Goal: Ask a question

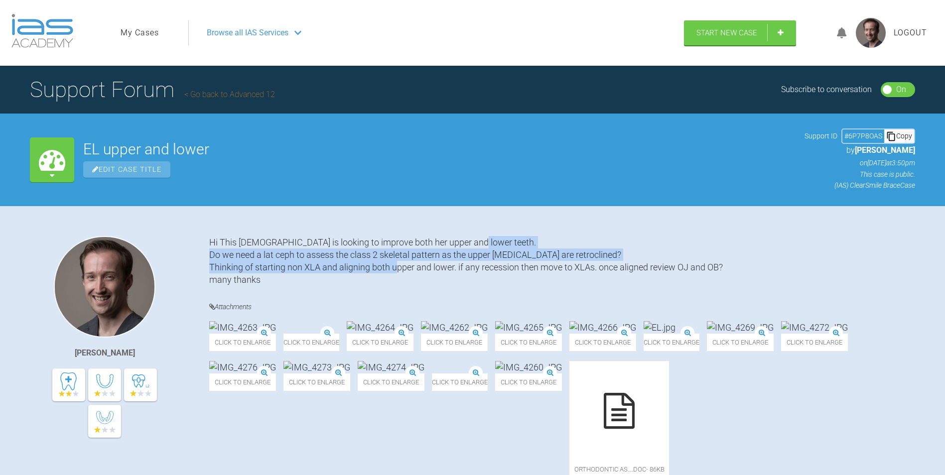
drag, startPoint x: 478, startPoint y: 240, endPoint x: 471, endPoint y: 272, distance: 32.6
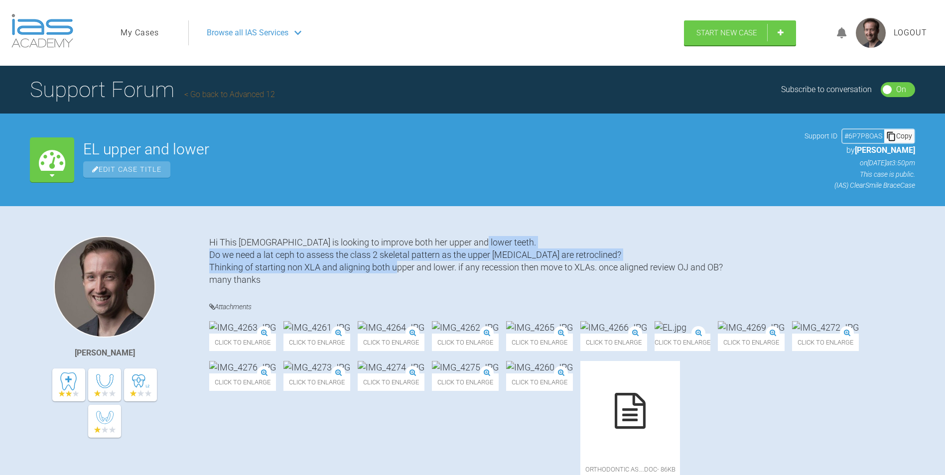
click at [471, 272] on div "Hi This [DEMOGRAPHIC_DATA] is looking to improve both her upper and lower teeth…" at bounding box center [562, 261] width 706 height 50
drag, startPoint x: 442, startPoint y: 278, endPoint x: 420, endPoint y: 241, distance: 42.9
click at [420, 241] on div "Hi This [DEMOGRAPHIC_DATA] is looking to improve both her upper and lower teeth…" at bounding box center [562, 261] width 706 height 50
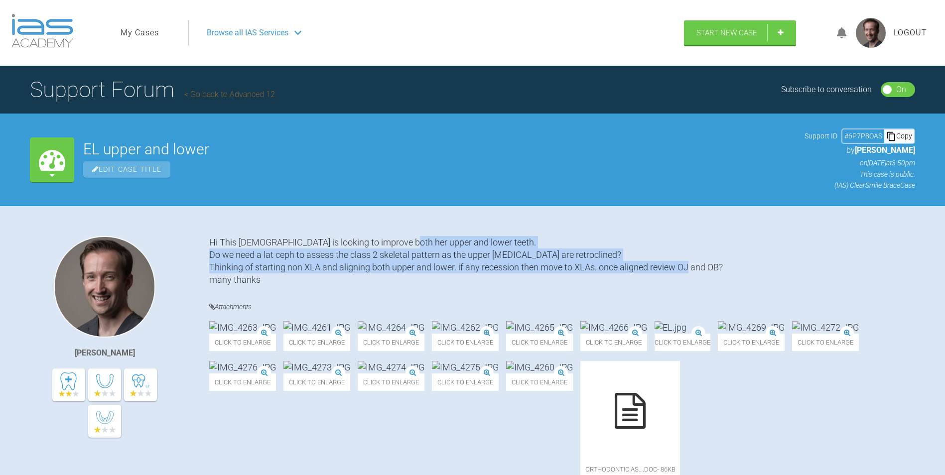
drag, startPoint x: 399, startPoint y: 237, endPoint x: 366, endPoint y: 275, distance: 49.5
click at [366, 275] on div "Hi This [DEMOGRAPHIC_DATA] is looking to improve both her upper and lower teeth…" at bounding box center [562, 261] width 706 height 50
drag, startPoint x: 366, startPoint y: 275, endPoint x: 369, endPoint y: 267, distance: 8.1
click at [366, 275] on div "Hi This [DEMOGRAPHIC_DATA] is looking to improve both her upper and lower teeth…" at bounding box center [562, 261] width 706 height 50
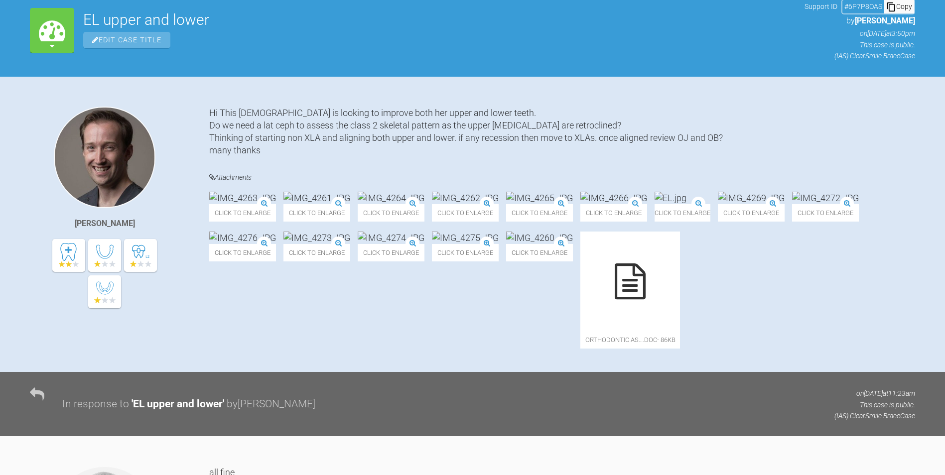
scroll to position [249, 0]
